Goal: Information Seeking & Learning: Understand process/instructions

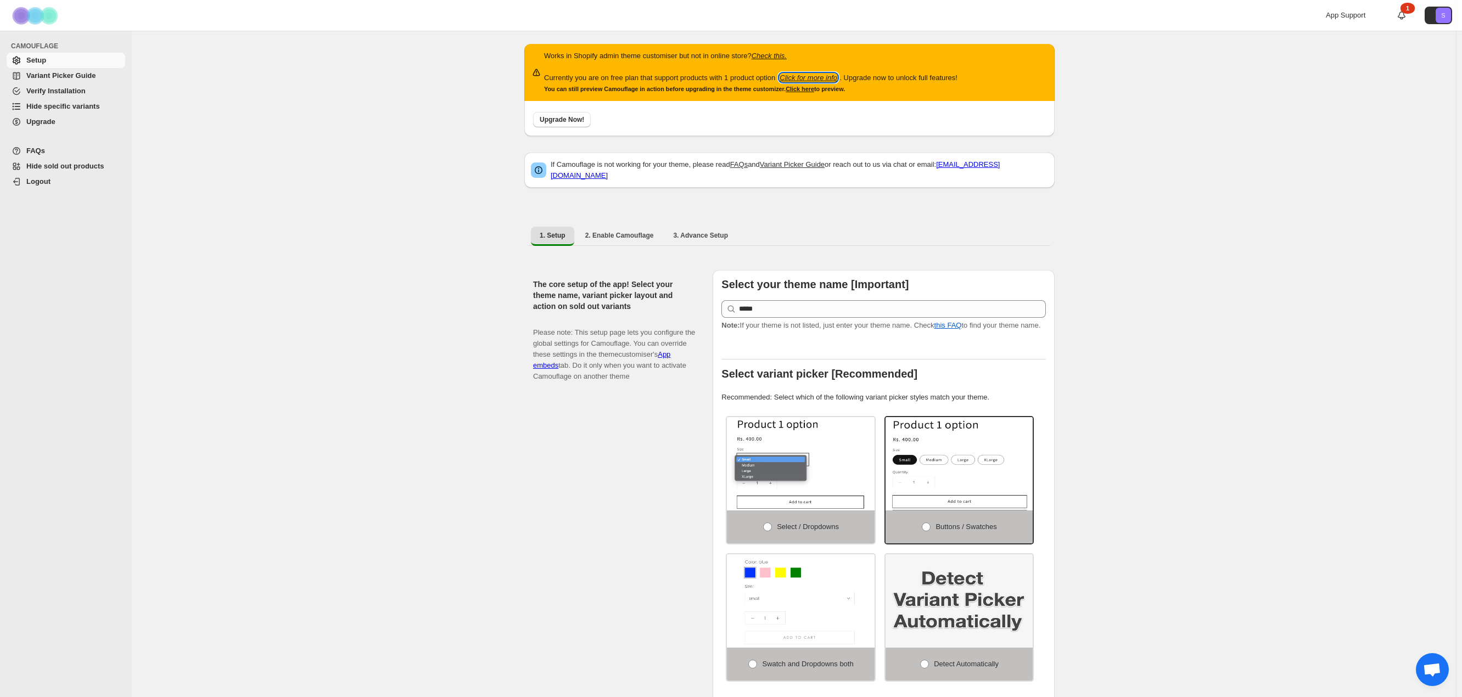
click at [807, 77] on icon "Click for more info" at bounding box center [808, 78] width 58 height 8
click at [227, 225] on div "Works in Shopify admin theme customiser but not in online store? Check this. Cu…" at bounding box center [794, 693] width 1324 height 1324
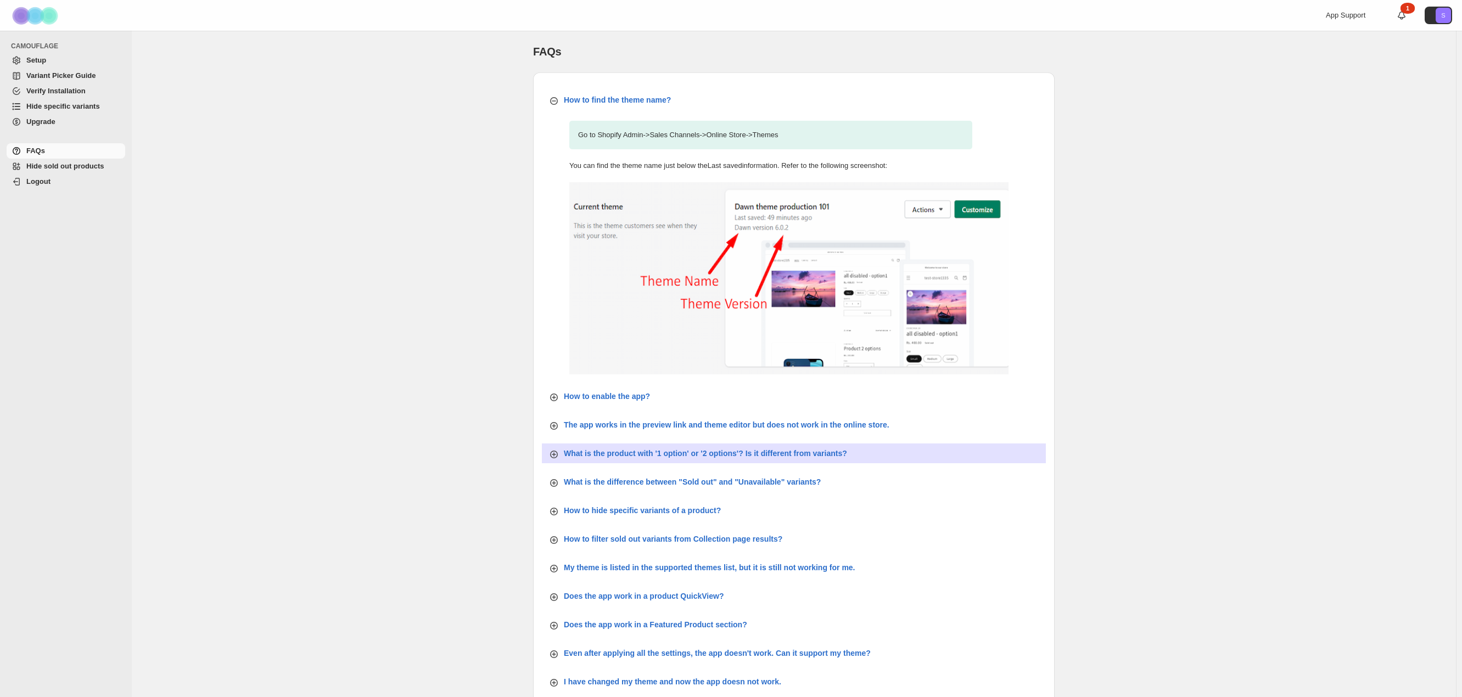
scroll to position [137, 0]
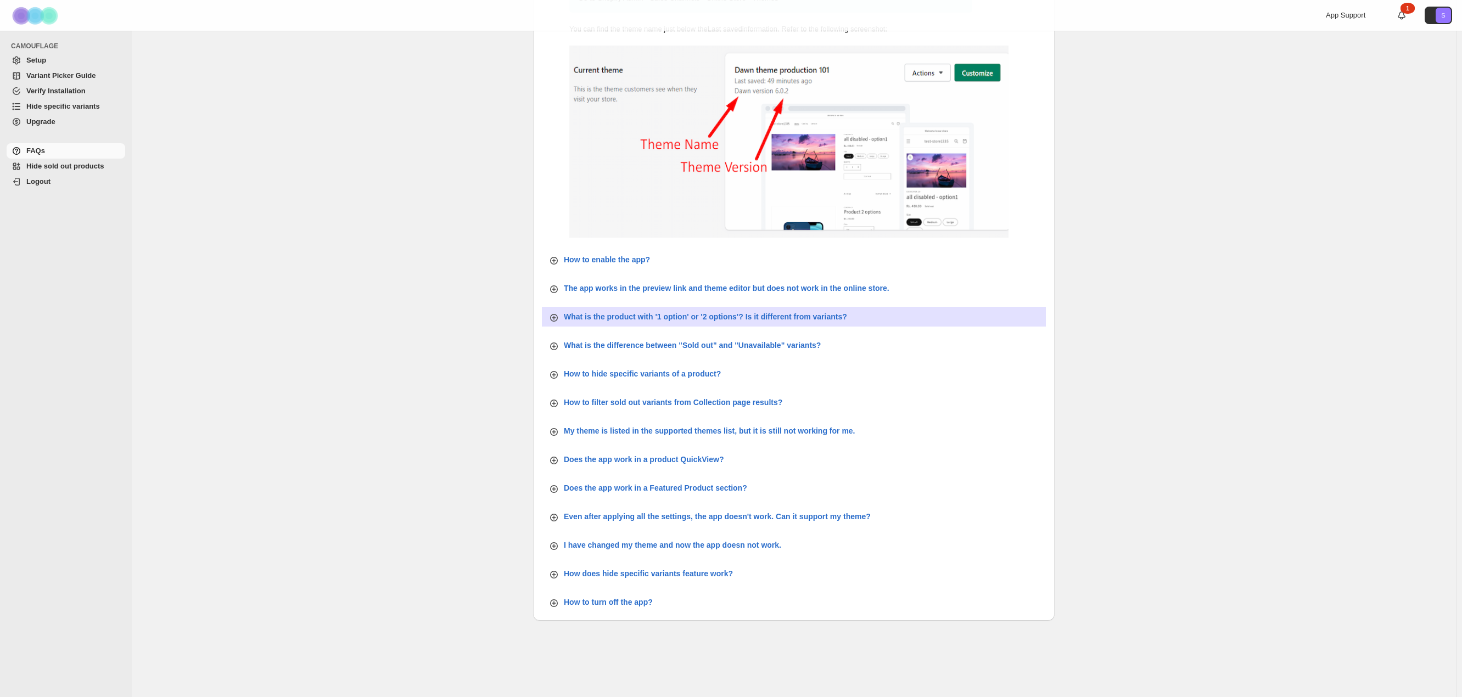
click at [775, 315] on p "What is the product with '1 option' or '2 options'? Is it different from varian…" at bounding box center [705, 316] width 283 height 11
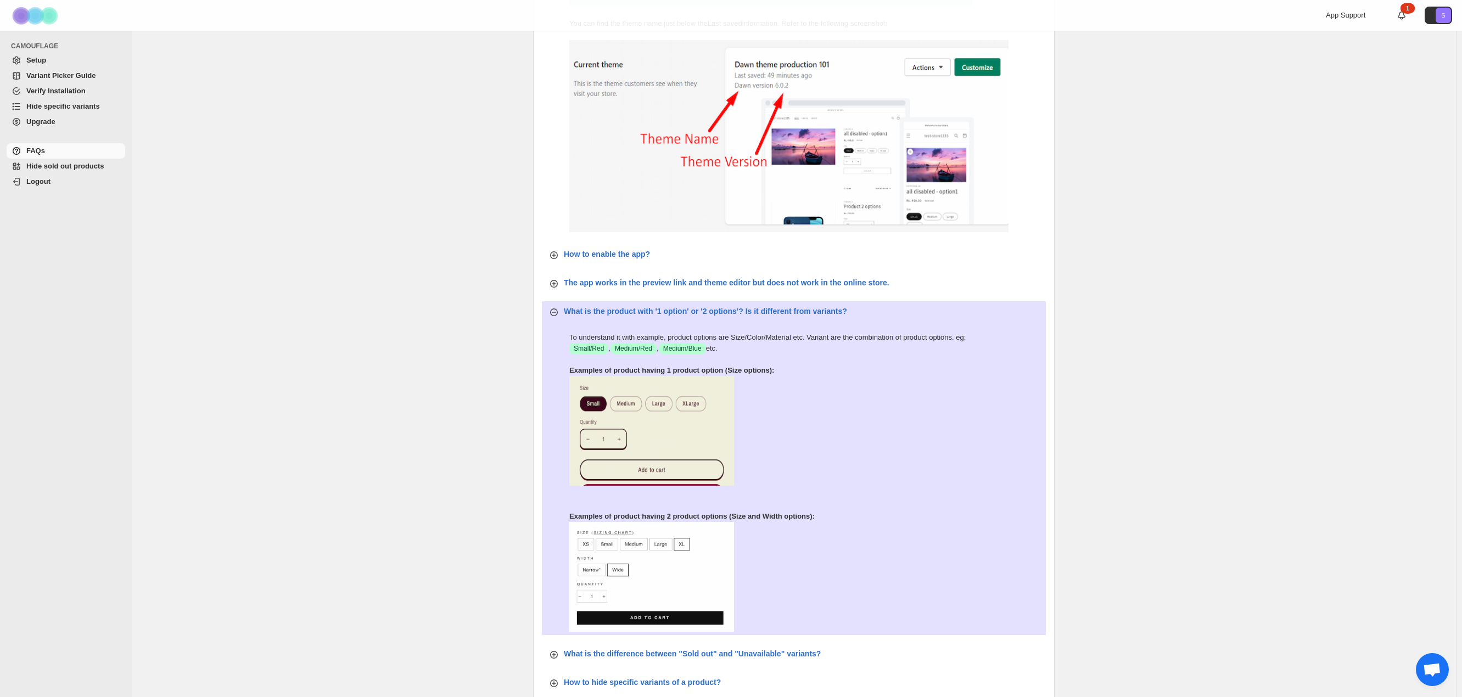
scroll to position [0, 0]
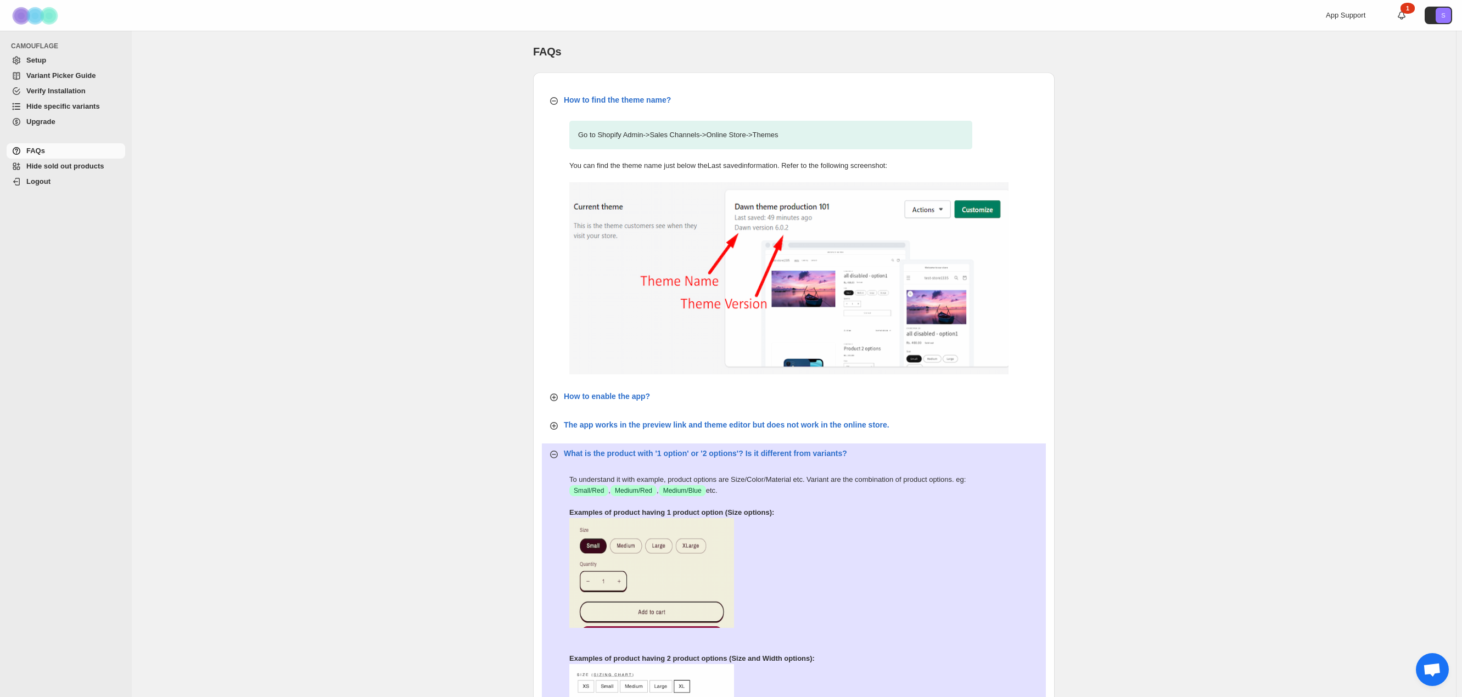
click at [393, 200] on div "FAQs. This page is ready FAQs How to find the theme name? Go to Shopify Admin -…" at bounding box center [794, 590] width 1324 height 1118
click at [35, 59] on span "Setup" at bounding box center [36, 60] width 20 height 8
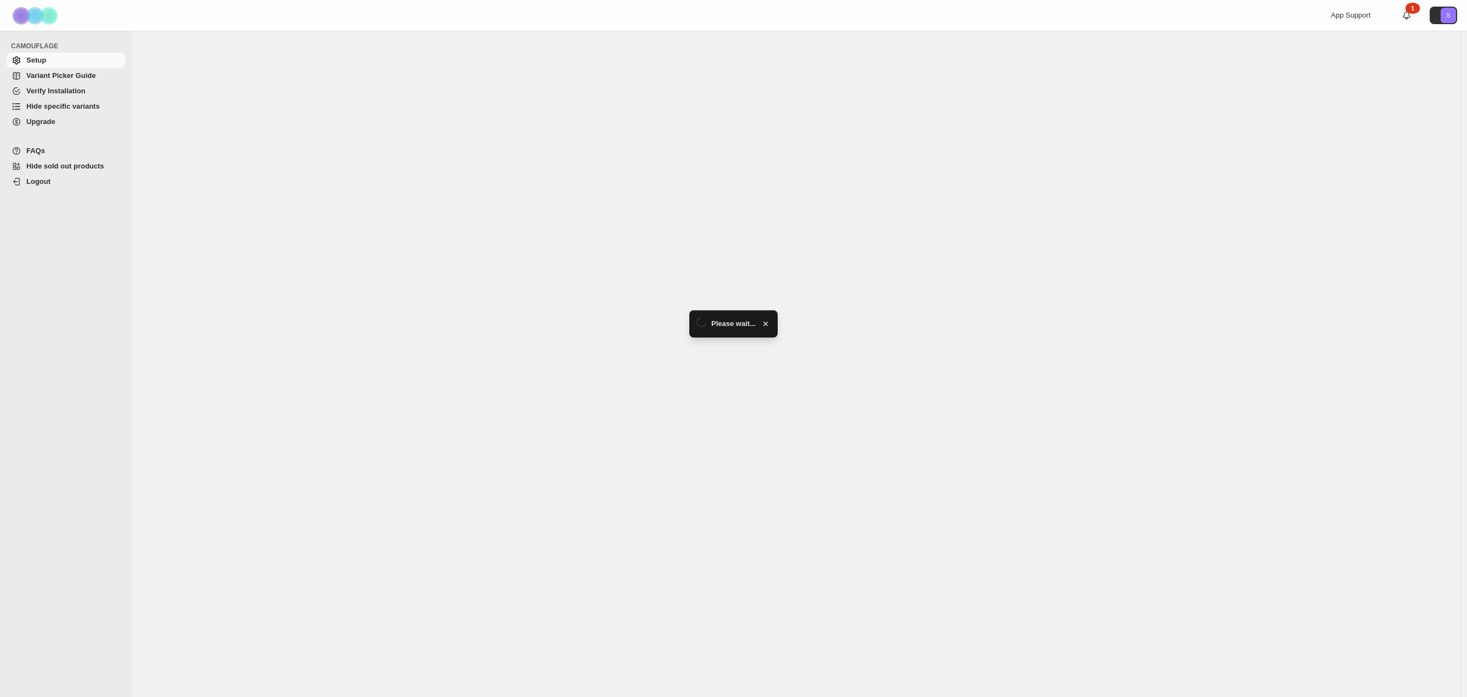
click at [81, 169] on span "Hide sold out products" at bounding box center [65, 166] width 78 height 8
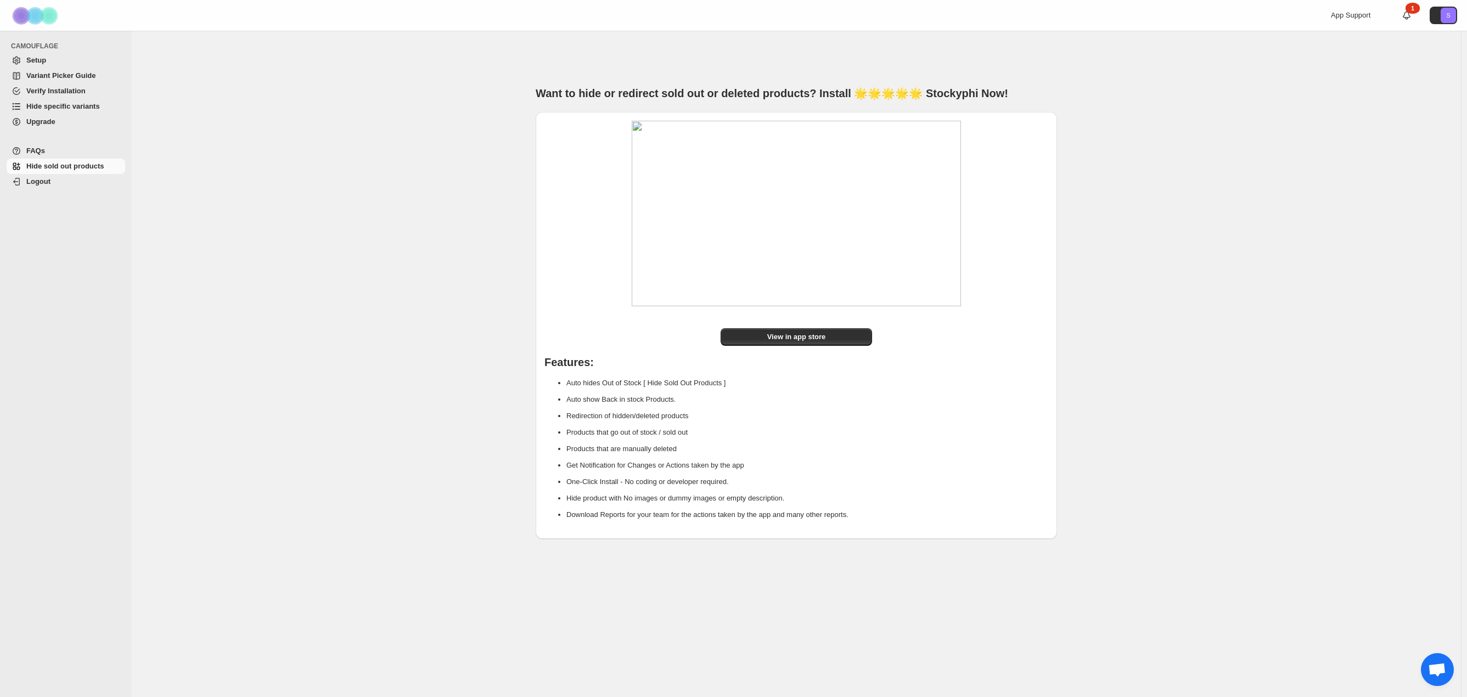
click at [799, 339] on span "View in app store" at bounding box center [796, 337] width 59 height 11
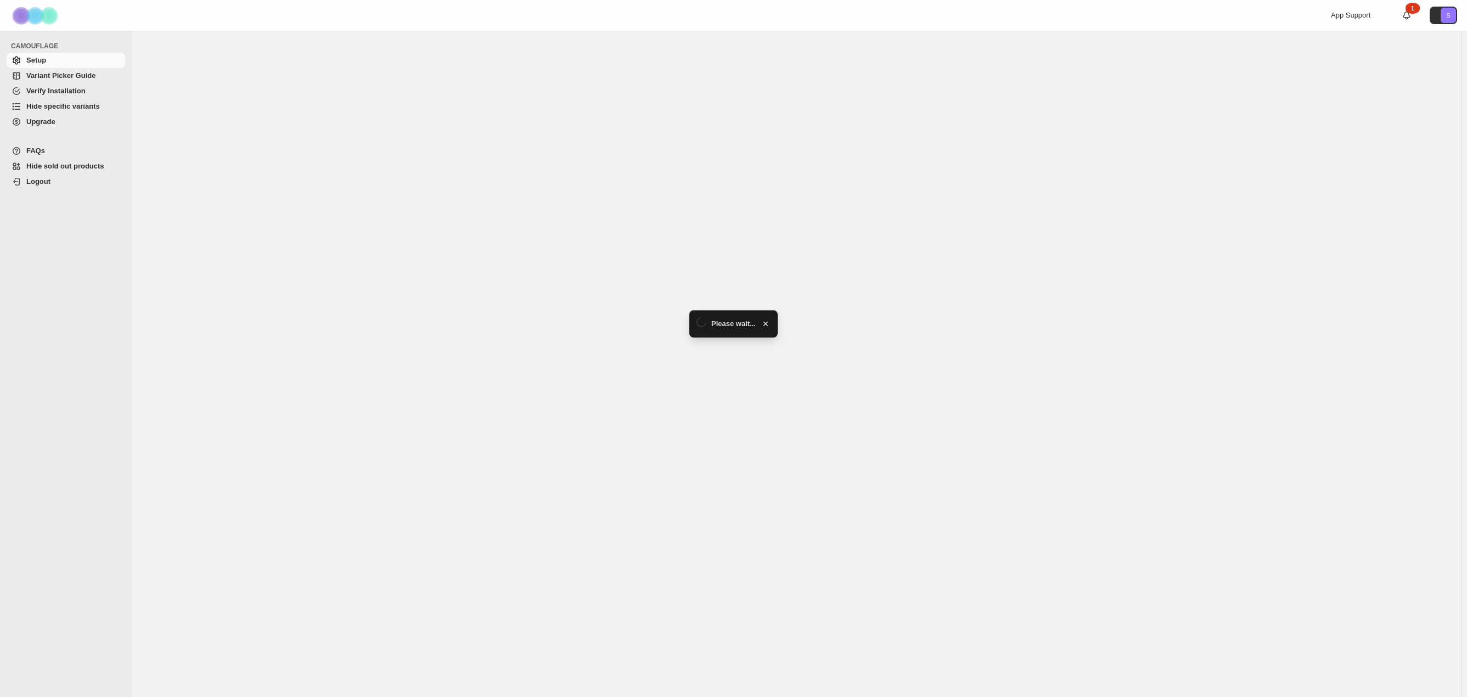
click at [69, 163] on span "Hide sold out products" at bounding box center [65, 166] width 78 height 8
